Goal: Information Seeking & Learning: Learn about a topic

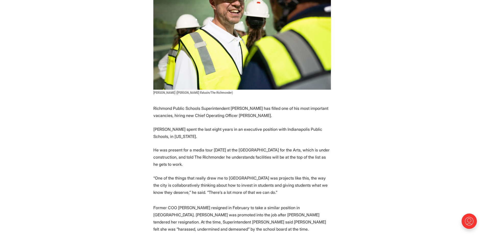
scroll to position [153, 0]
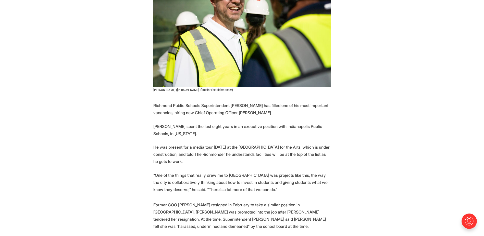
click at [290, 201] on p "Former COO [PERSON_NAME] resigned in February to take a similar position in [GE…" at bounding box center [242, 215] width 178 height 29
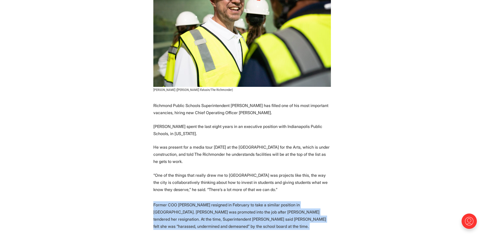
click at [290, 201] on p "Former COO [PERSON_NAME] resigned in February to take a similar position in [GE…" at bounding box center [242, 215] width 178 height 29
drag, startPoint x: 290, startPoint y: 201, endPoint x: 275, endPoint y: 202, distance: 15.3
click at [275, 202] on p "Former COO [PERSON_NAME] resigned in February to take a similar position in [GE…" at bounding box center [242, 215] width 178 height 29
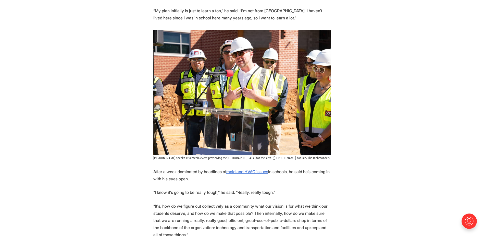
scroll to position [409, 0]
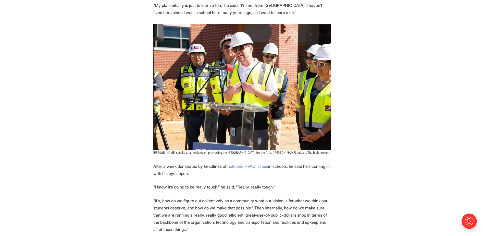
click at [244, 164] on u "mold and HVAC issues" at bounding box center [248, 166] width 42 height 5
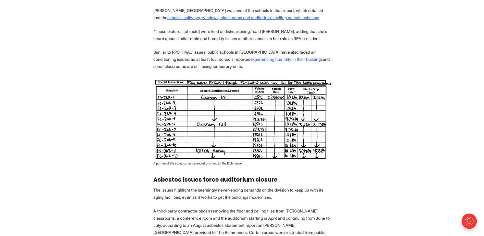
scroll to position [485, 0]
click at [203, 161] on span "A portion of the asbestos testing report provided to The Richmonder." at bounding box center [198, 163] width 90 height 4
